Goal: Check status: Check status

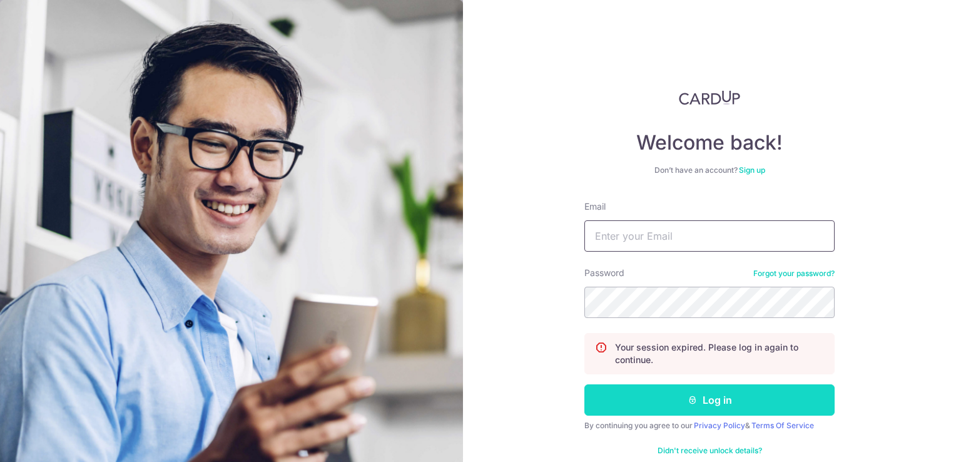
type input "[DOMAIN_NAME][EMAIL_ADDRESS][DOMAIN_NAME]"
click at [730, 399] on button "Log in" at bounding box center [709, 399] width 250 height 31
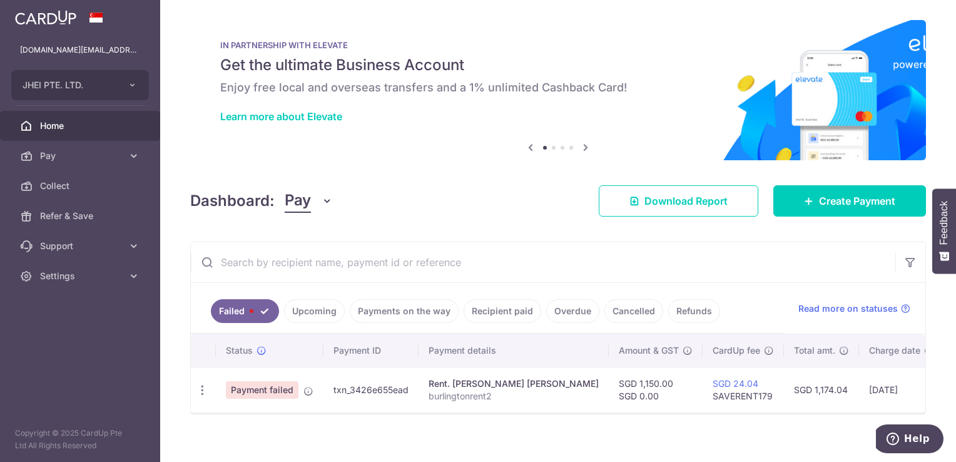
click at [381, 313] on link "Payments on the way" at bounding box center [404, 311] width 109 height 24
